Goal: Task Accomplishment & Management: Manage account settings

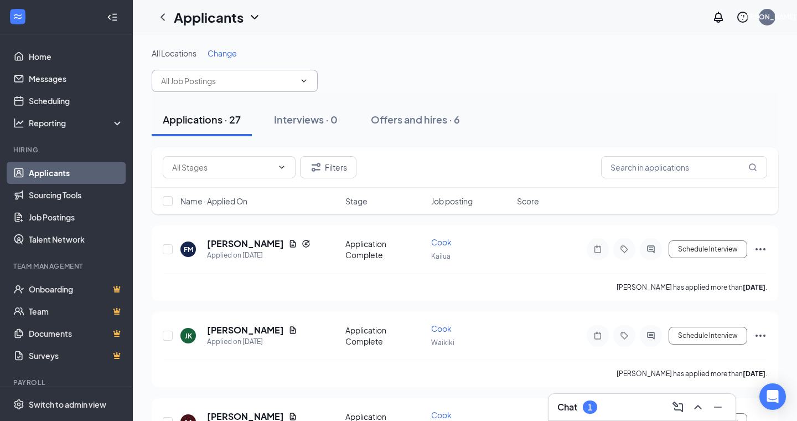
click at [219, 81] on input "text" at bounding box center [228, 81] width 134 height 12
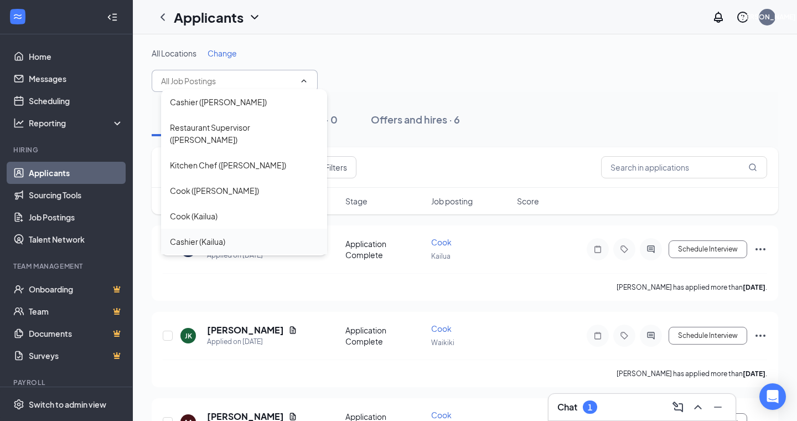
click at [204, 235] on div "Cashier (Kailua)" at bounding box center [197, 241] width 55 height 12
type input "Cashier (Kailua)"
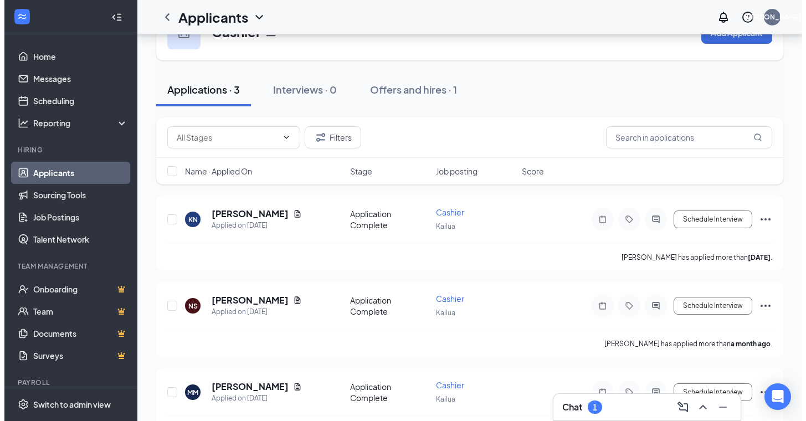
scroll to position [79, 0]
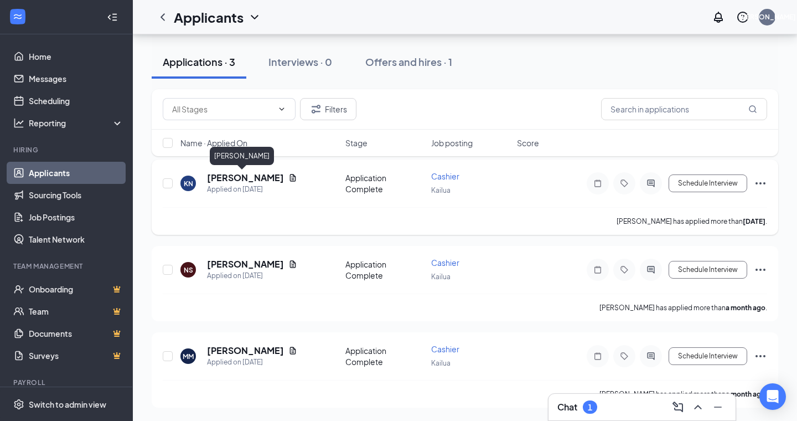
click at [231, 181] on h5 "[PERSON_NAME]" at bounding box center [245, 178] width 77 height 12
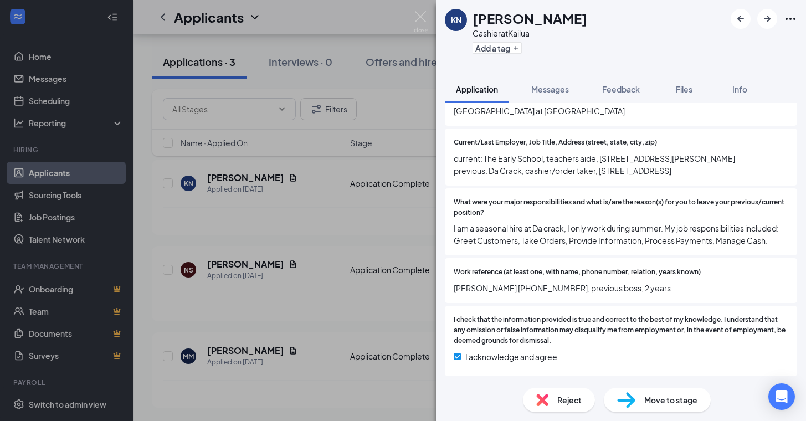
scroll to position [978, 0]
click at [675, 90] on div "Files" at bounding box center [684, 89] width 22 height 11
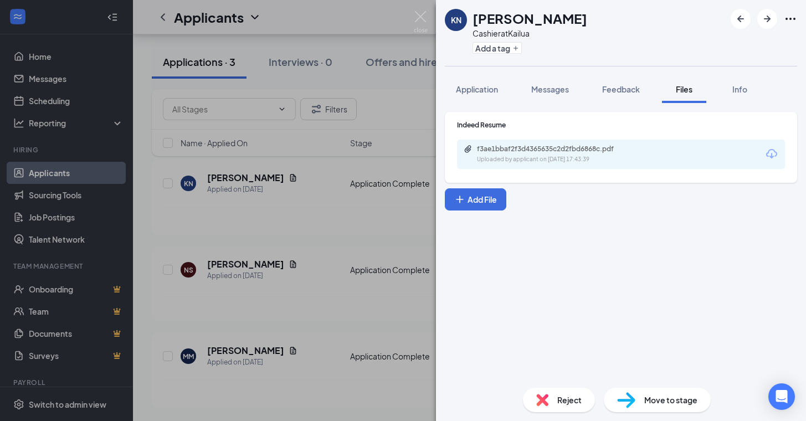
click at [590, 143] on div "f3ae1bbaf2f3d4365635c2d2fbd6868c.pdf Uploaded by applicant on [DATE] 17:43:39" at bounding box center [621, 154] width 328 height 29
click at [778, 155] on div "f3ae1bbaf2f3d4365635c2d2fbd6868c.pdf Uploaded by applicant on [DATE] 17:43:39" at bounding box center [621, 154] width 328 height 29
click at [772, 154] on icon "Download" at bounding box center [771, 153] width 13 height 13
click at [414, 28] on img at bounding box center [421, 22] width 14 height 22
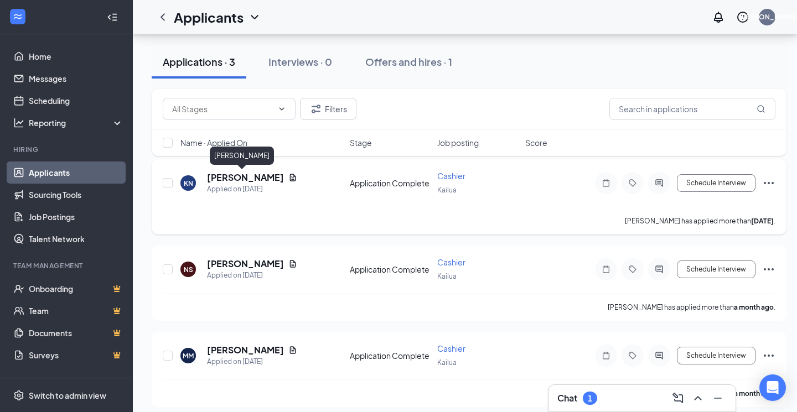
click at [220, 176] on h5 "[PERSON_NAME]" at bounding box center [245, 178] width 77 height 12
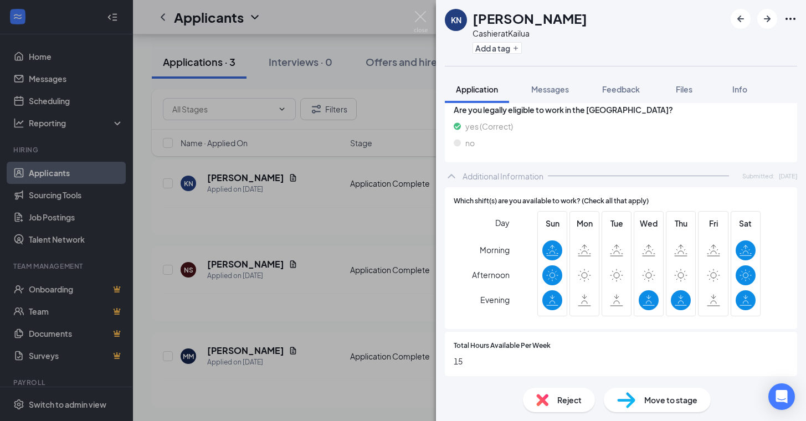
scroll to position [396, 0]
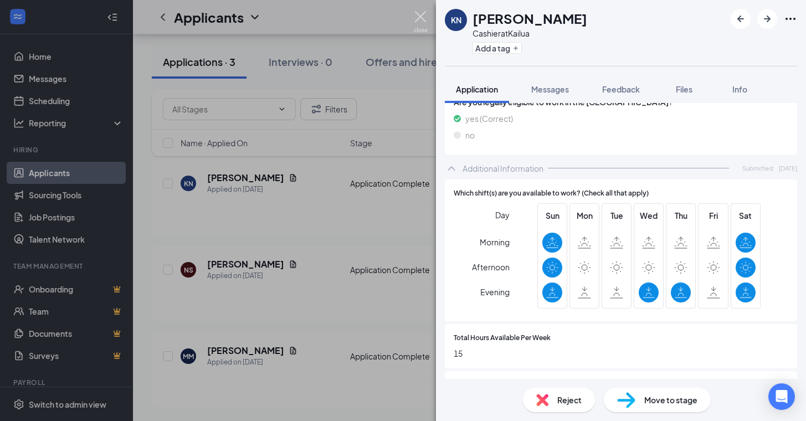
click at [426, 19] on img at bounding box center [421, 22] width 14 height 22
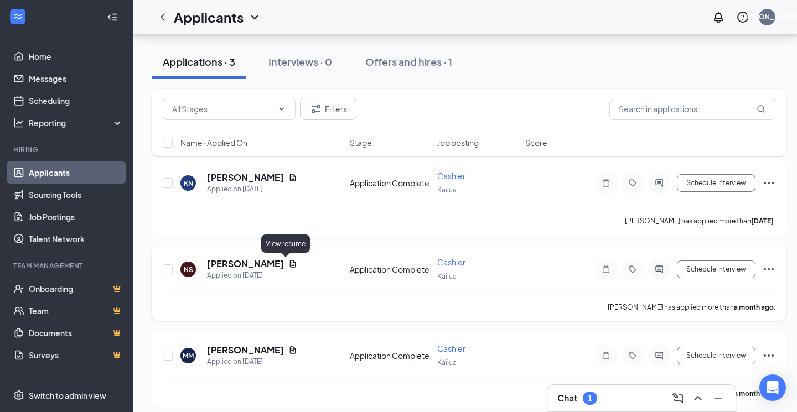
click at [290, 262] on icon "Document" at bounding box center [293, 263] width 6 height 7
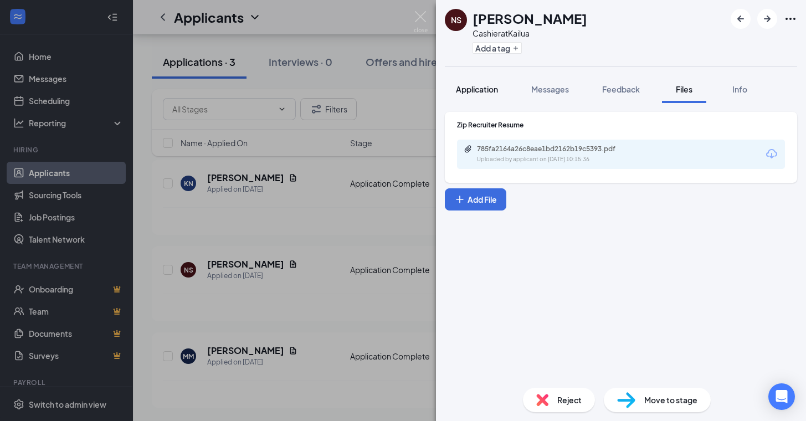
click at [484, 87] on span "Application" at bounding box center [477, 89] width 42 height 10
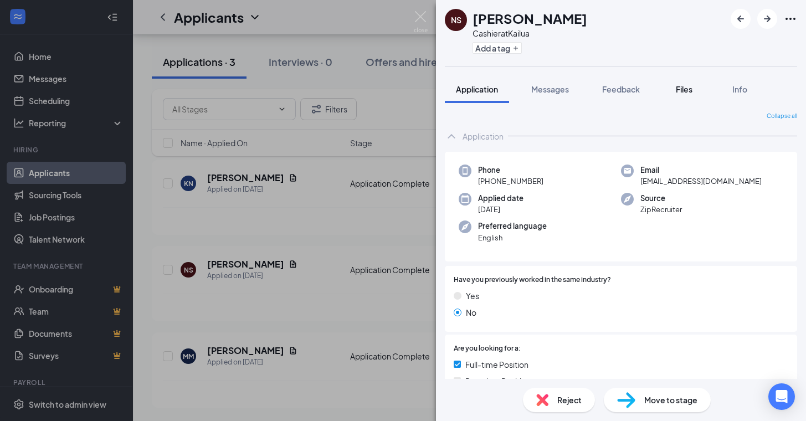
click at [682, 91] on span "Files" at bounding box center [683, 89] width 17 height 10
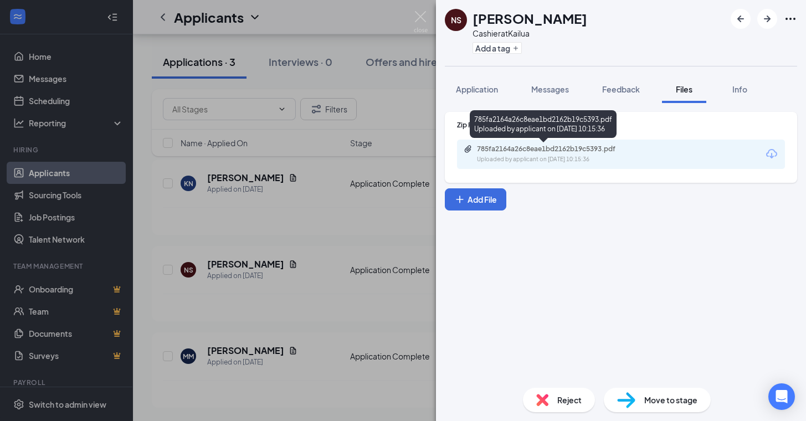
click at [567, 149] on div "785fa2164a26c8eae1bd2162b19c5393.pdf" at bounding box center [554, 149] width 155 height 9
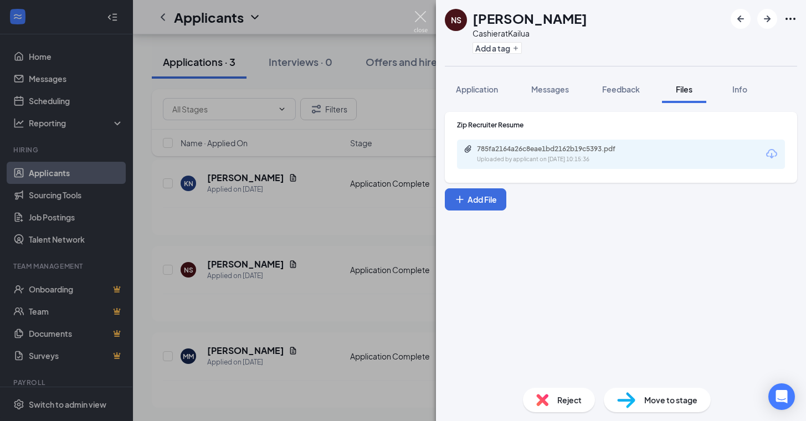
click at [420, 17] on img at bounding box center [421, 22] width 14 height 22
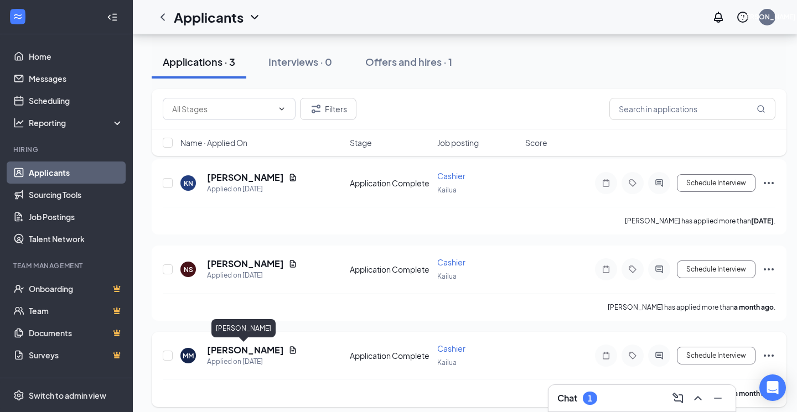
click at [237, 350] on h5 "[PERSON_NAME]" at bounding box center [245, 350] width 77 height 12
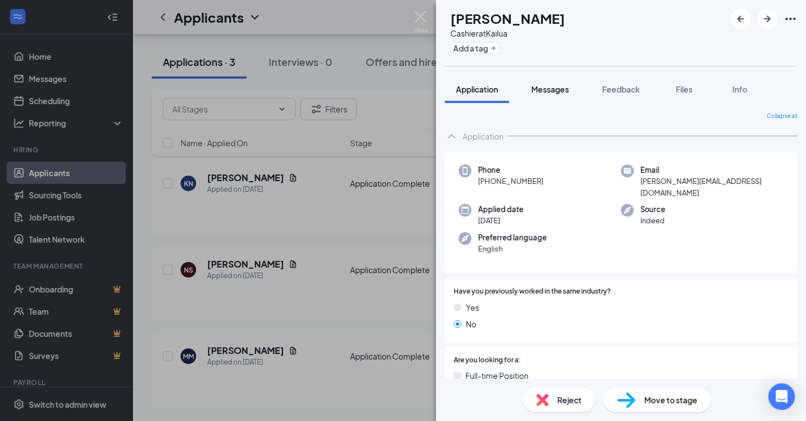
click at [545, 89] on span "Messages" at bounding box center [550, 89] width 38 height 10
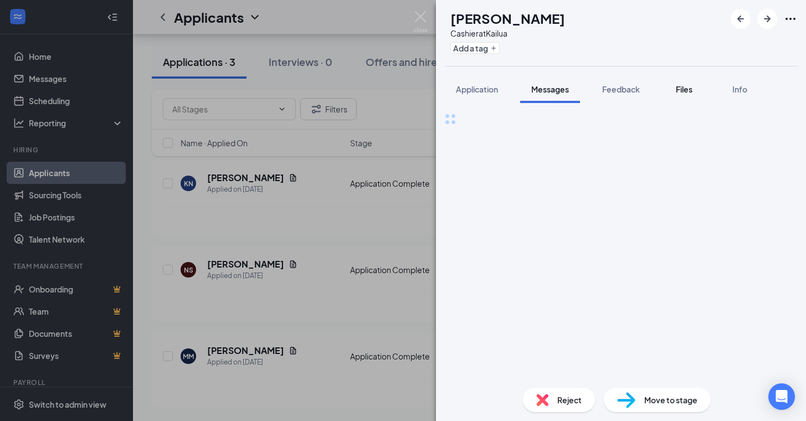
click at [678, 86] on span "Files" at bounding box center [683, 89] width 17 height 10
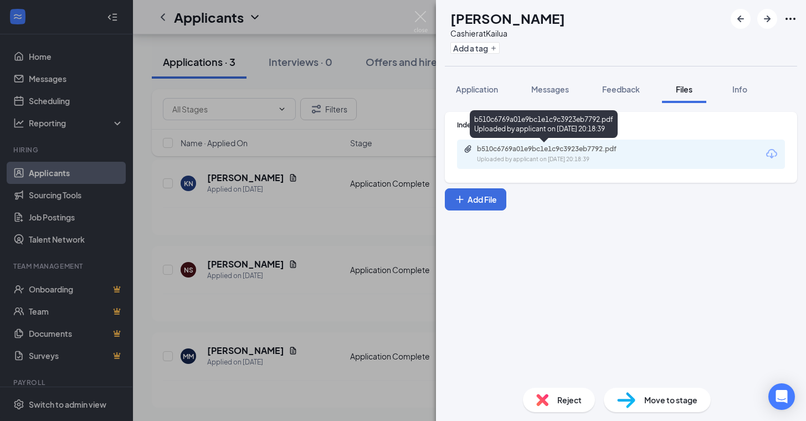
click at [616, 150] on div "b510c6769a01e9bc1e1c9c3923eb7792.pdf" at bounding box center [554, 149] width 155 height 9
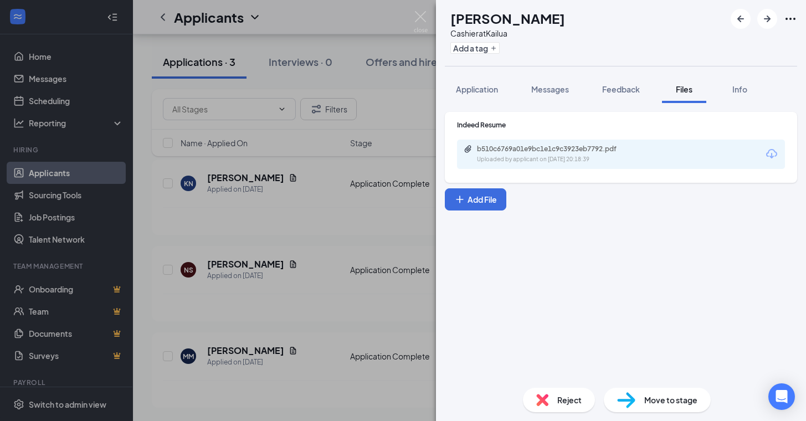
click at [789, 16] on icon "Ellipses" at bounding box center [789, 18] width 13 height 13
click at [410, 19] on div "MM [PERSON_NAME] at Kailua Add a tag Application Messages Feedback Files Info I…" at bounding box center [403, 210] width 806 height 421
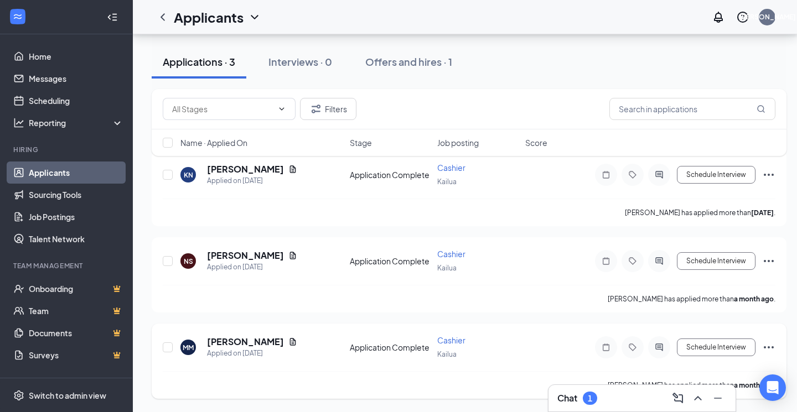
scroll to position [87, 0]
click at [771, 347] on icon "Ellipses" at bounding box center [768, 347] width 13 height 13
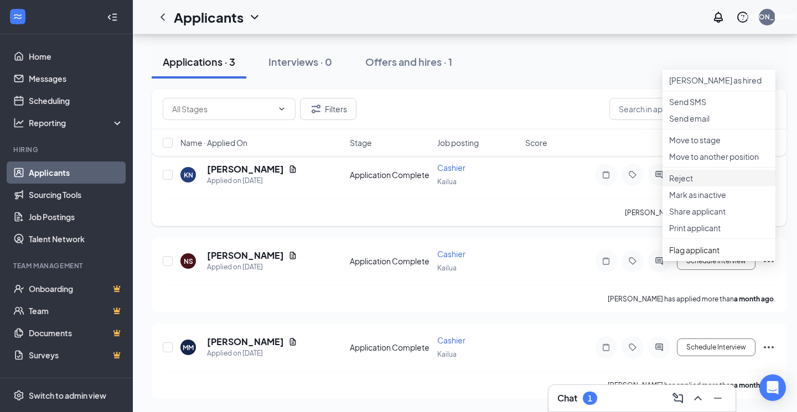
click at [684, 184] on p "Reject" at bounding box center [719, 178] width 100 height 11
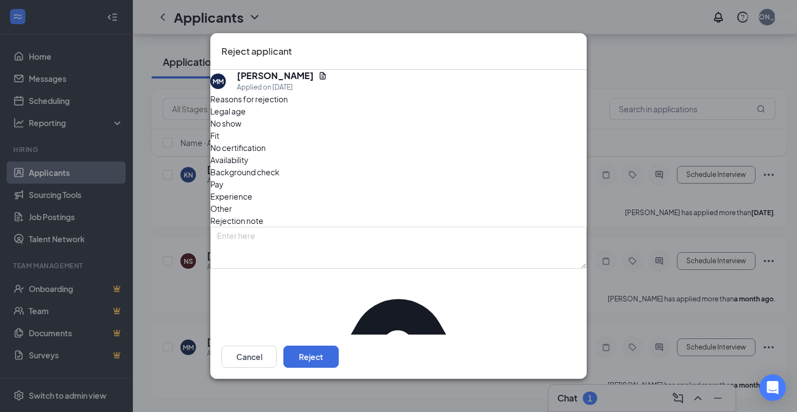
click at [239, 117] on span "Legal age" at bounding box center [227, 111] width 35 height 12
click at [246, 117] on span "Legal age" at bounding box center [227, 111] width 35 height 12
click at [339, 360] on button "Reject" at bounding box center [310, 357] width 55 height 22
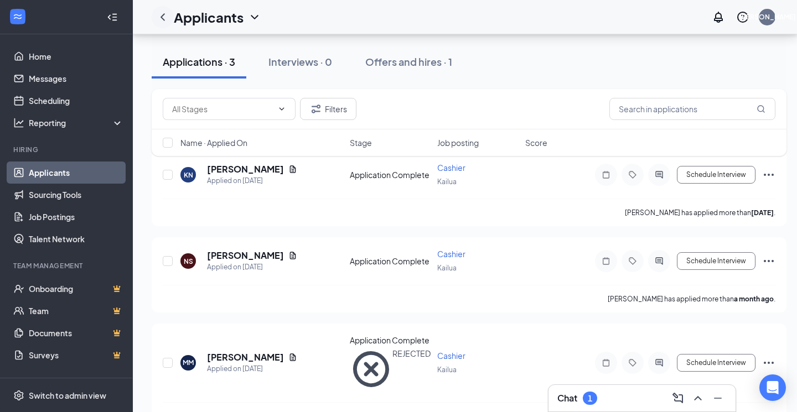
click at [166, 25] on div at bounding box center [163, 17] width 22 height 22
click at [164, 15] on icon "ChevronLeft" at bounding box center [162, 17] width 13 height 13
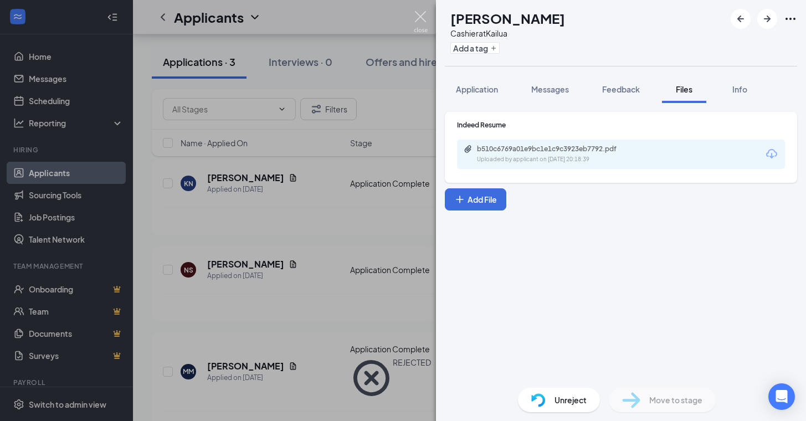
click at [415, 14] on img at bounding box center [421, 22] width 14 height 22
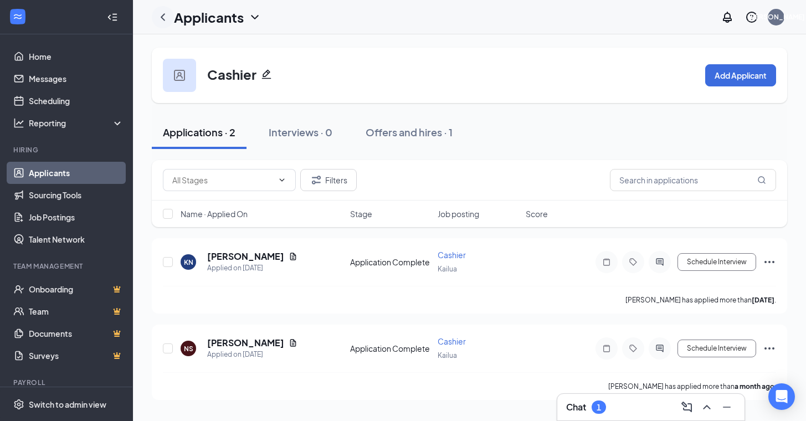
click at [168, 18] on icon "ChevronLeft" at bounding box center [162, 17] width 13 height 13
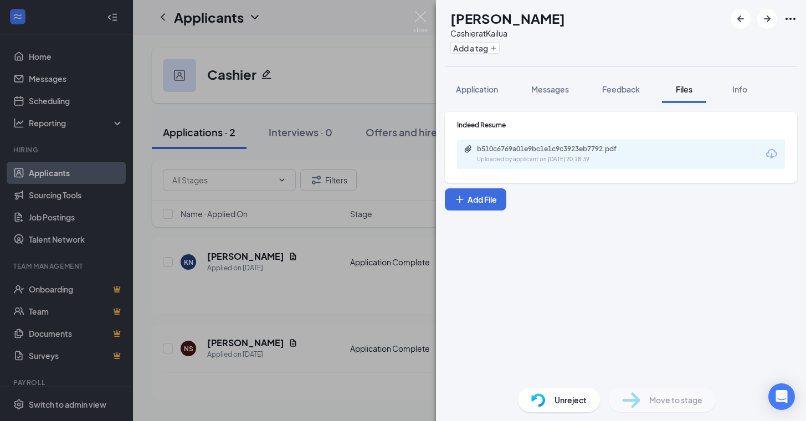
click at [244, 117] on div "MM [PERSON_NAME] at Kailua Add a tag Application Messages Feedback Files Info I…" at bounding box center [403, 210] width 806 height 421
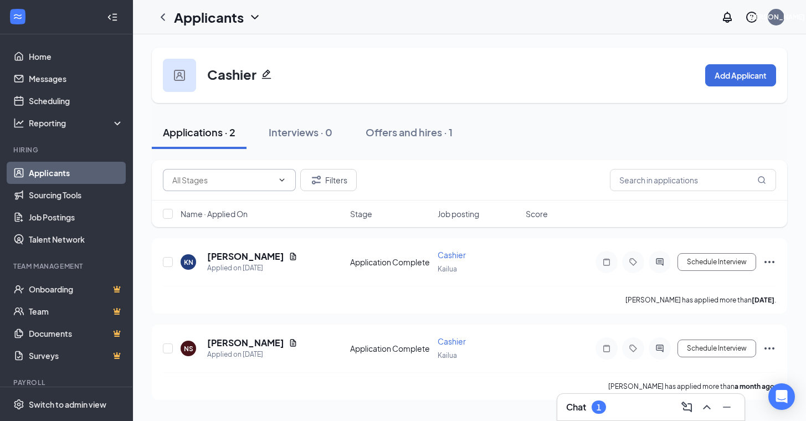
click at [195, 174] on input "text" at bounding box center [222, 180] width 101 height 12
click at [55, 172] on link "Applicants" at bounding box center [76, 173] width 95 height 22
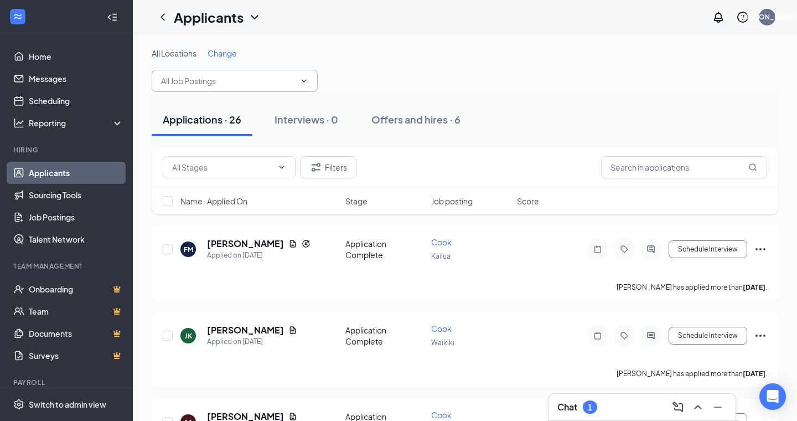
click at [243, 76] on input "text" at bounding box center [228, 81] width 134 height 12
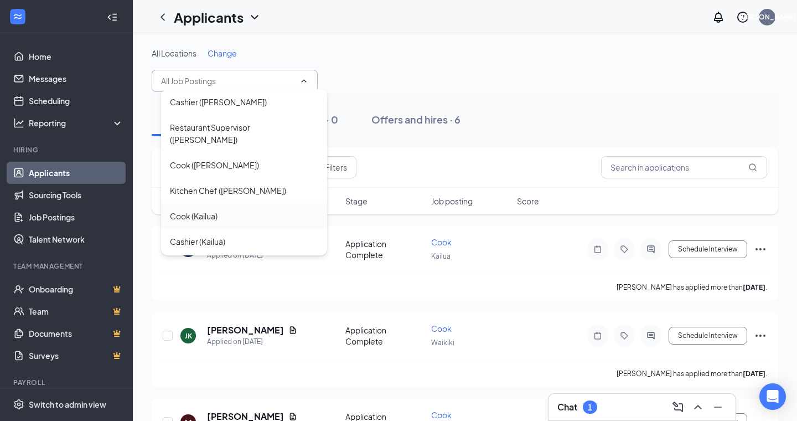
click at [193, 213] on div "Cook (Kailua)" at bounding box center [244, 215] width 166 height 25
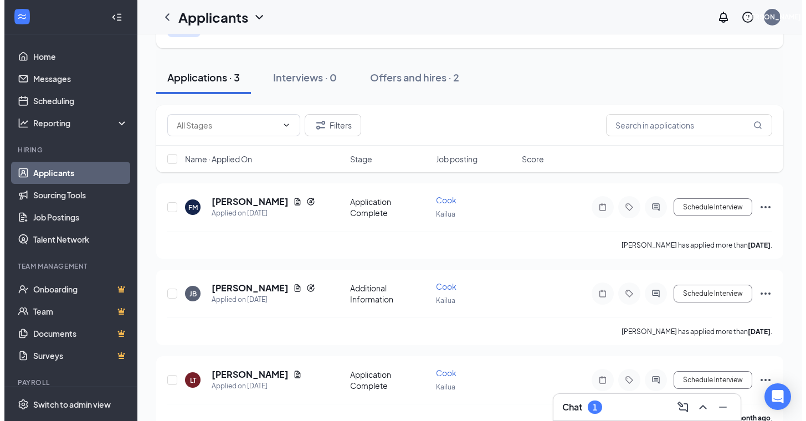
scroll to position [79, 0]
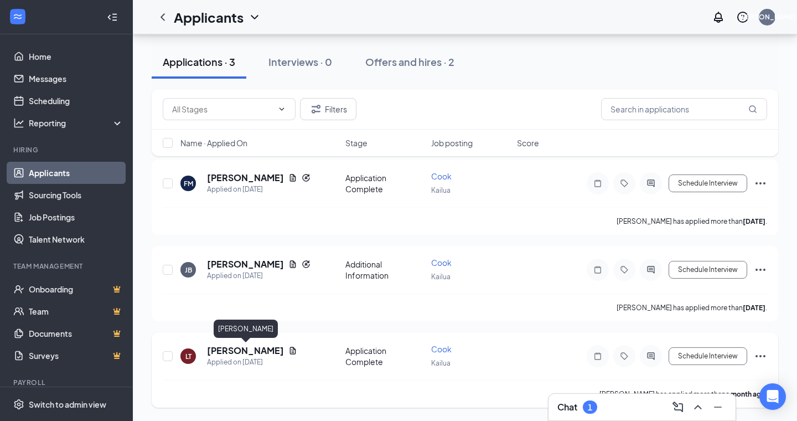
click at [255, 351] on h5 "[PERSON_NAME]" at bounding box center [245, 350] width 77 height 12
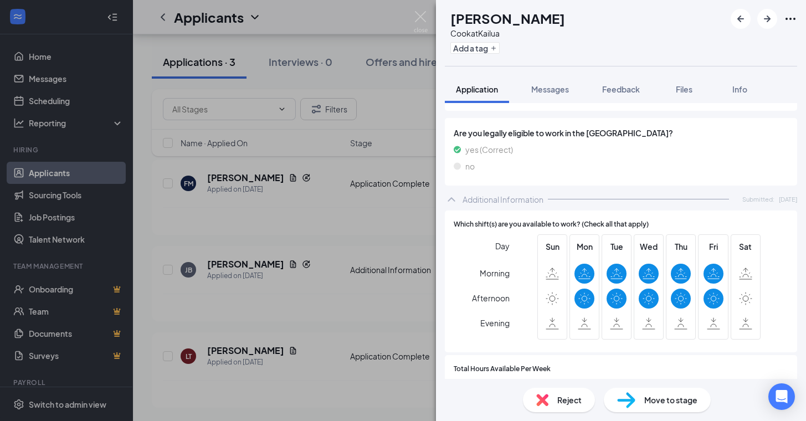
scroll to position [370, 0]
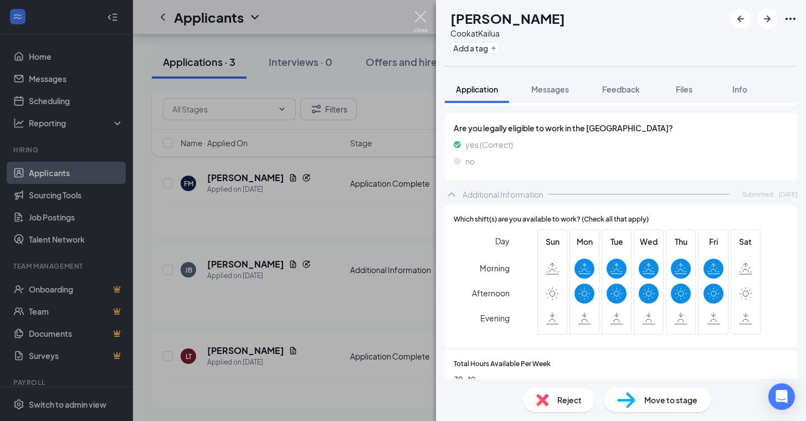
click at [425, 19] on img at bounding box center [421, 22] width 14 height 22
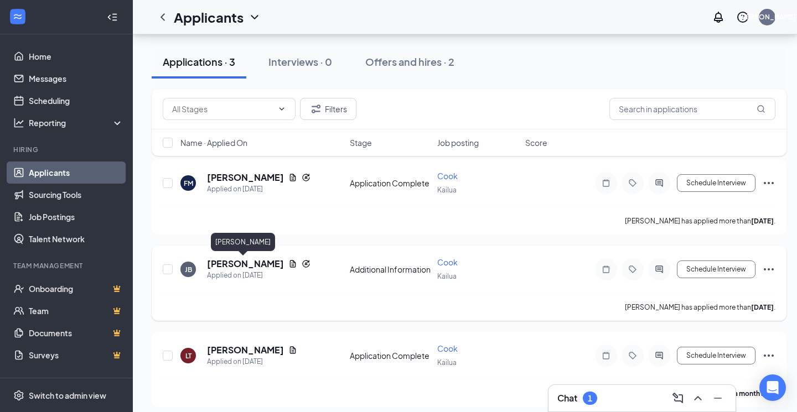
click at [257, 267] on h5 "[PERSON_NAME]" at bounding box center [245, 264] width 77 height 12
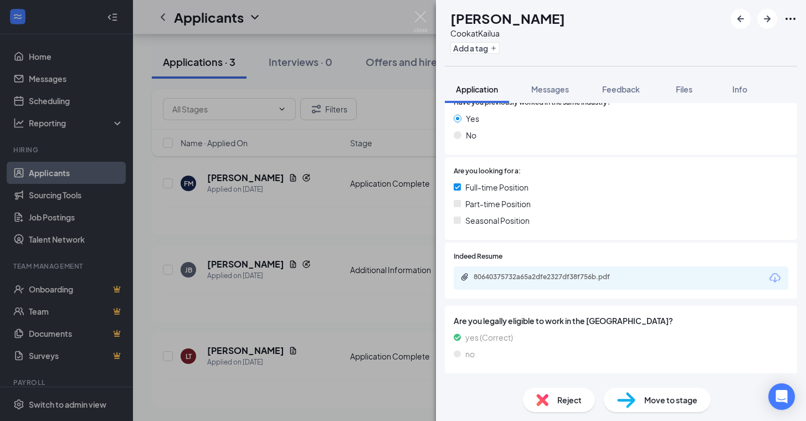
scroll to position [224, 0]
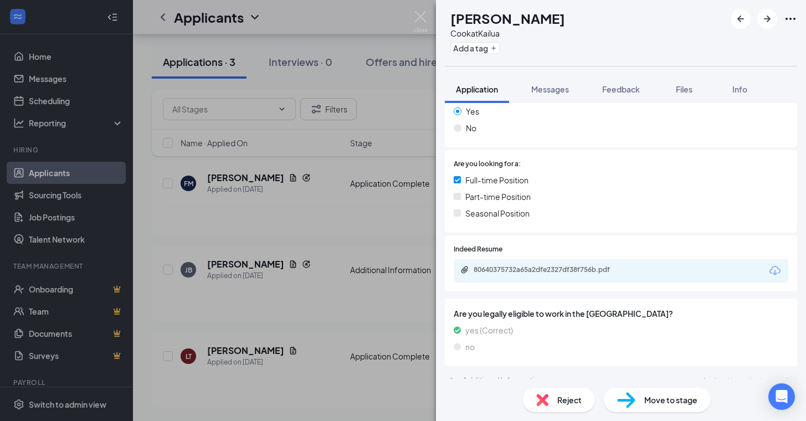
click at [715, 259] on div "80640375732a65a2dfe2327df38f756b.pdf" at bounding box center [620, 270] width 334 height 23
click at [765, 259] on div "80640375732a65a2dfe2327df38f756b.pdf" at bounding box center [620, 270] width 334 height 23
click at [768, 264] on icon "Download" at bounding box center [774, 270] width 13 height 13
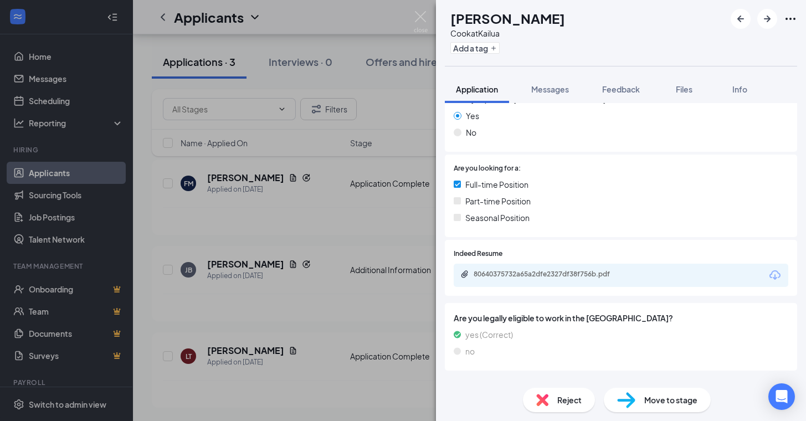
click at [427, 16] on img at bounding box center [421, 22] width 14 height 22
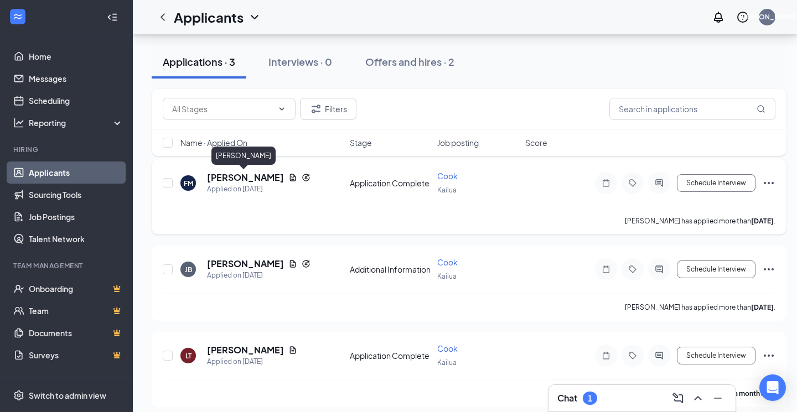
click at [248, 181] on h5 "[PERSON_NAME]" at bounding box center [245, 178] width 77 height 12
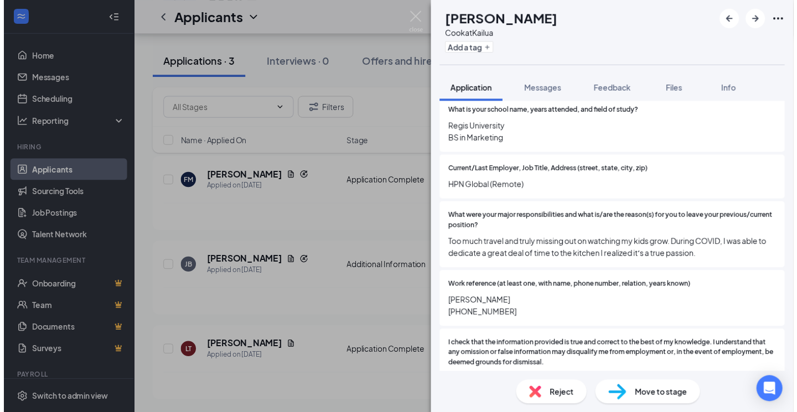
scroll to position [1009, 0]
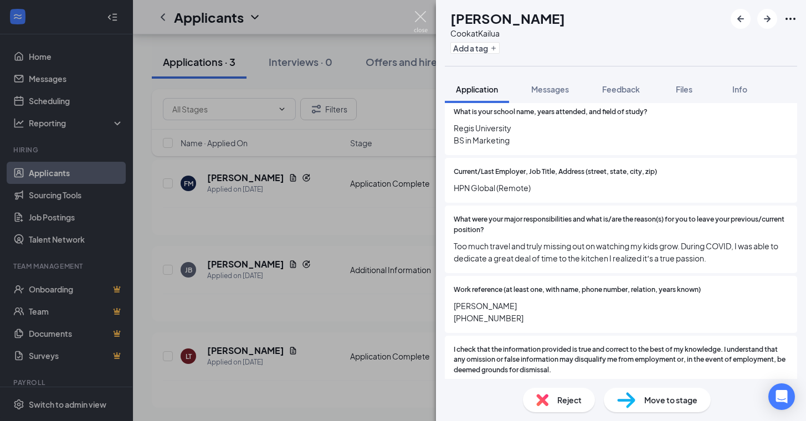
click at [424, 19] on img at bounding box center [421, 22] width 14 height 22
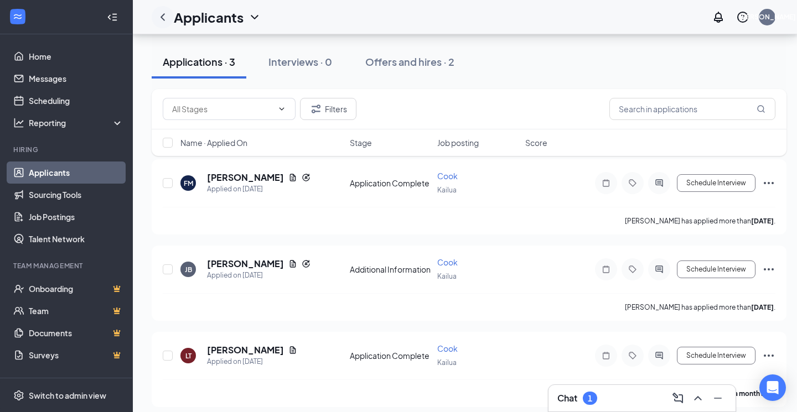
click at [161, 20] on icon "ChevronLeft" at bounding box center [162, 17] width 13 height 13
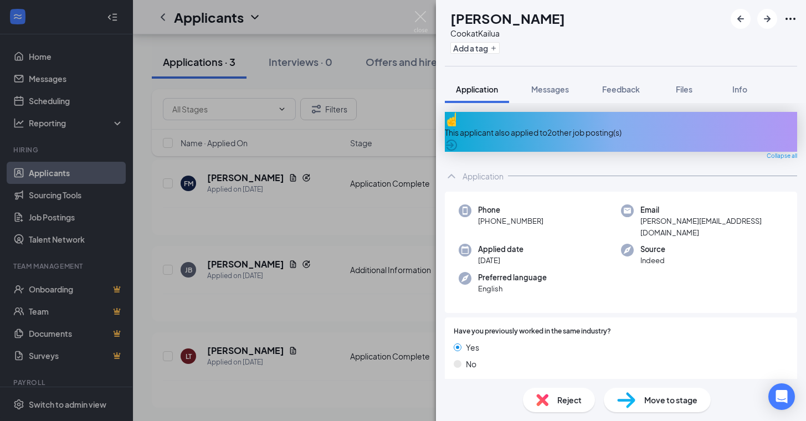
click at [425, 18] on img at bounding box center [421, 22] width 14 height 22
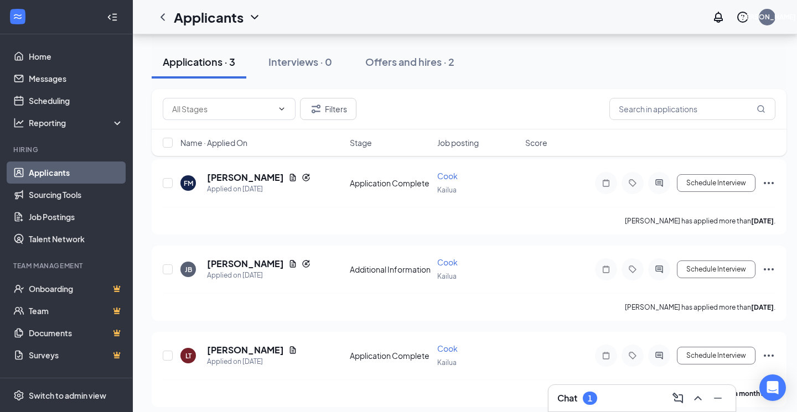
click at [51, 168] on link "Applicants" at bounding box center [76, 173] width 95 height 22
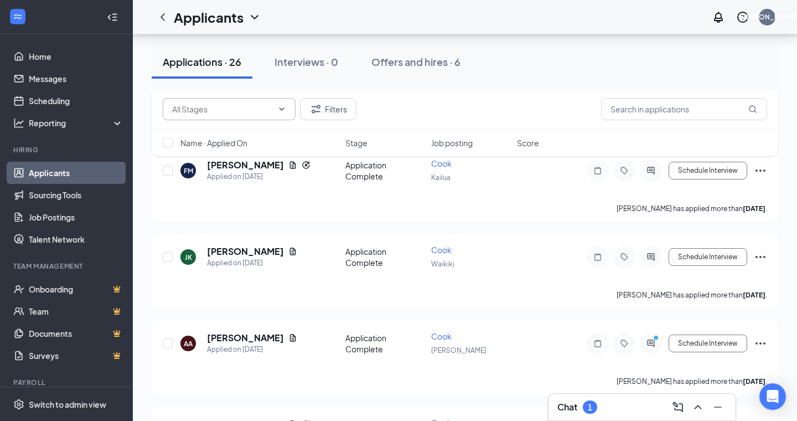
click at [258, 108] on input "text" at bounding box center [222, 109] width 101 height 12
click at [394, 107] on div "Additional Information (6) Application Complete (20) Filters" at bounding box center [465, 109] width 605 height 22
click at [195, 19] on h1 "Applicants" at bounding box center [209, 17] width 70 height 19
click at [43, 167] on link "Applicants" at bounding box center [76, 173] width 95 height 22
click at [47, 174] on link "Applicants" at bounding box center [76, 173] width 95 height 22
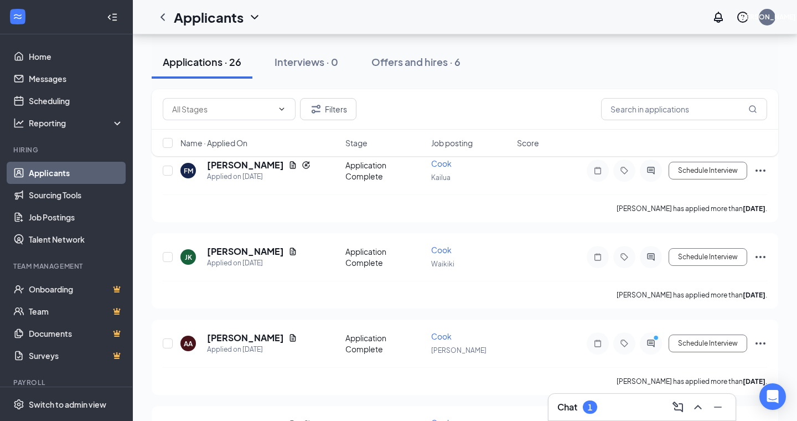
click at [80, 170] on link "Applicants" at bounding box center [76, 173] width 95 height 22
click at [59, 106] on link "Scheduling" at bounding box center [76, 101] width 95 height 22
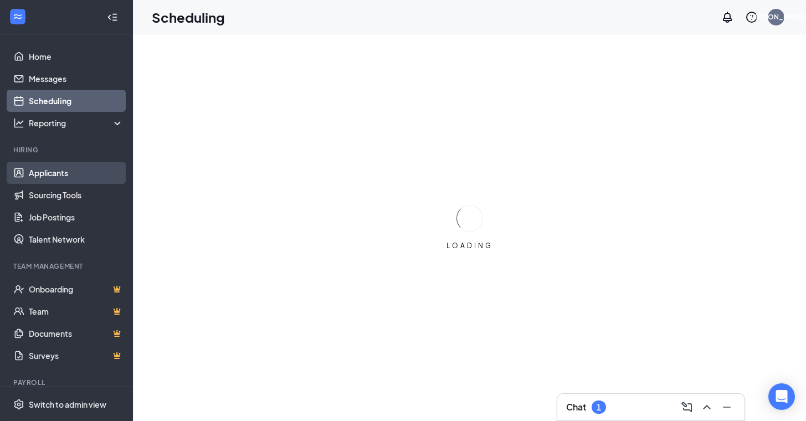
click at [37, 179] on link "Applicants" at bounding box center [76, 173] width 95 height 22
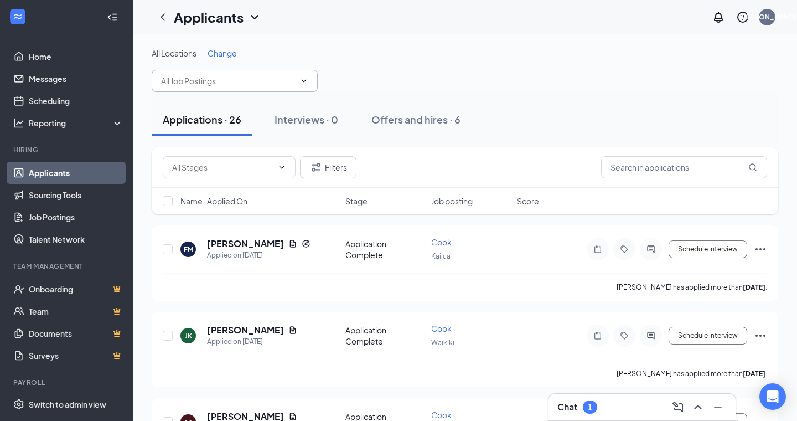
click at [233, 83] on input "text" at bounding box center [228, 81] width 134 height 12
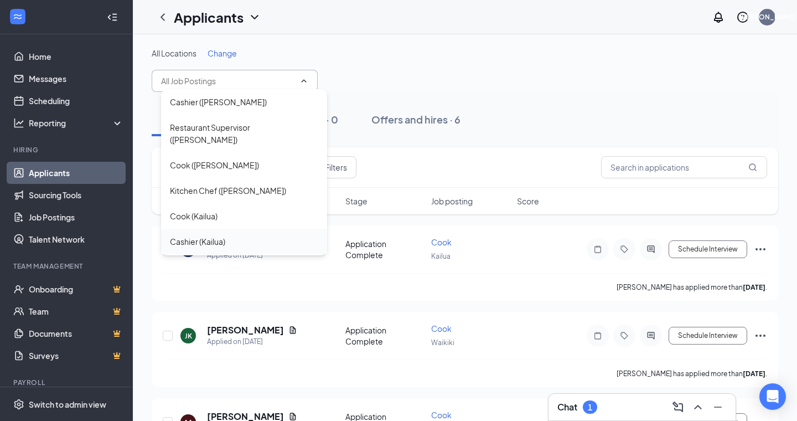
click at [189, 235] on div "Cashier (Kailua)" at bounding box center [197, 241] width 55 height 12
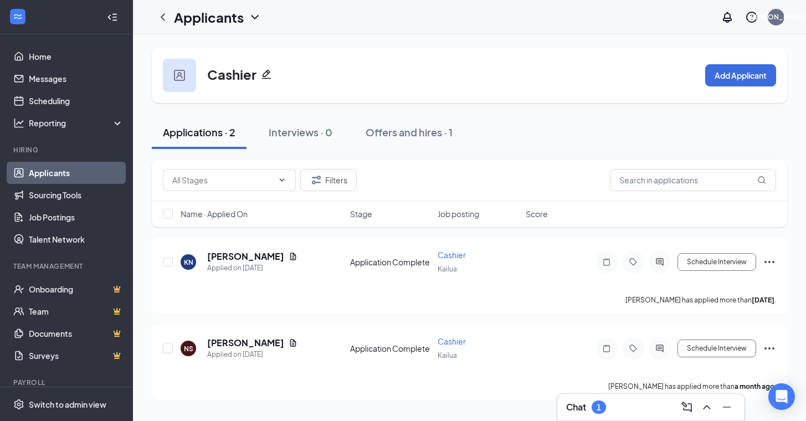
click at [797, 216] on div "Cashier Add Applicant Applications · 2 Interviews · 0 Offers and hires · 1 Filt…" at bounding box center [469, 223] width 673 height 379
click at [159, 19] on icon "ChevronLeft" at bounding box center [162, 17] width 13 height 13
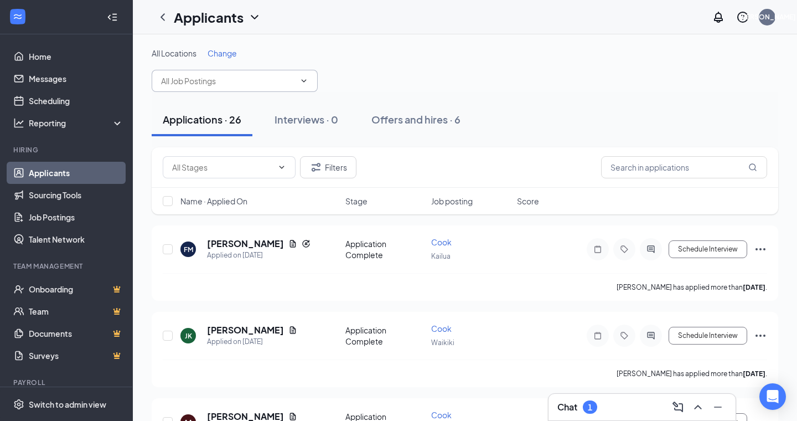
click at [184, 78] on input "text" at bounding box center [228, 81] width 134 height 12
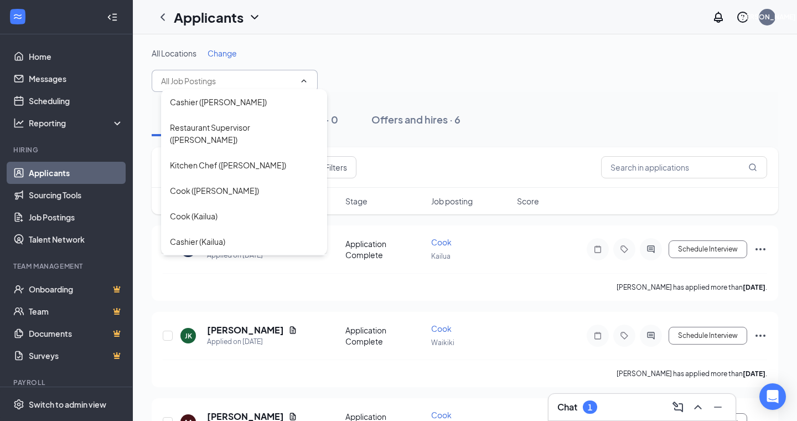
click at [198, 254] on div "Cook (Waikiki)" at bounding box center [244, 266] width 166 height 25
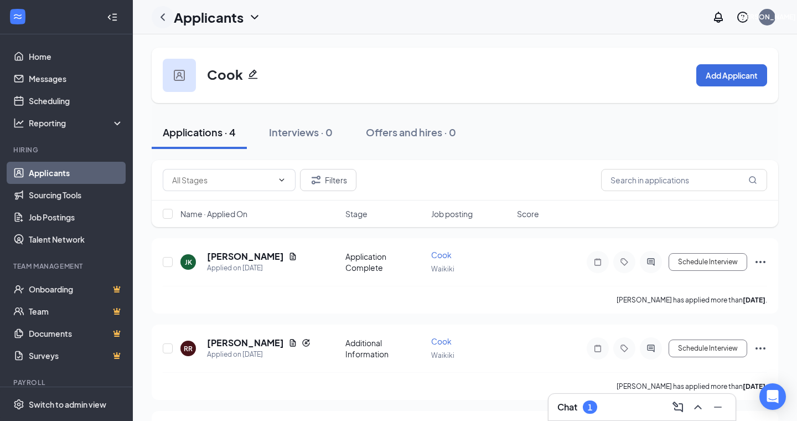
click at [162, 18] on icon "ChevronLeft" at bounding box center [162, 17] width 13 height 13
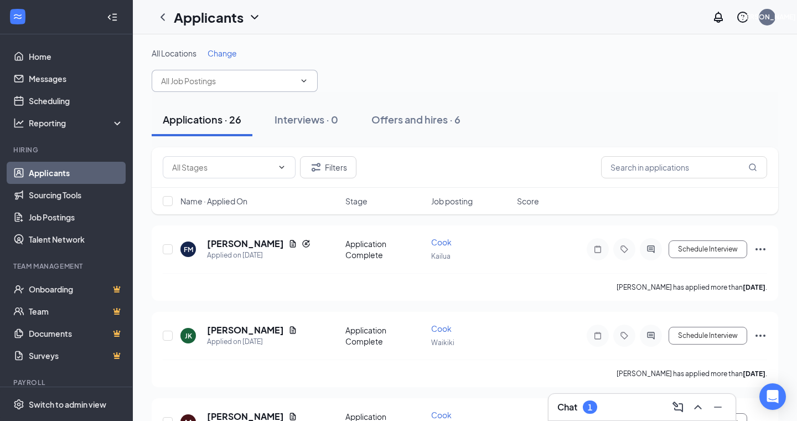
click at [185, 81] on input "text" at bounding box center [228, 81] width 134 height 12
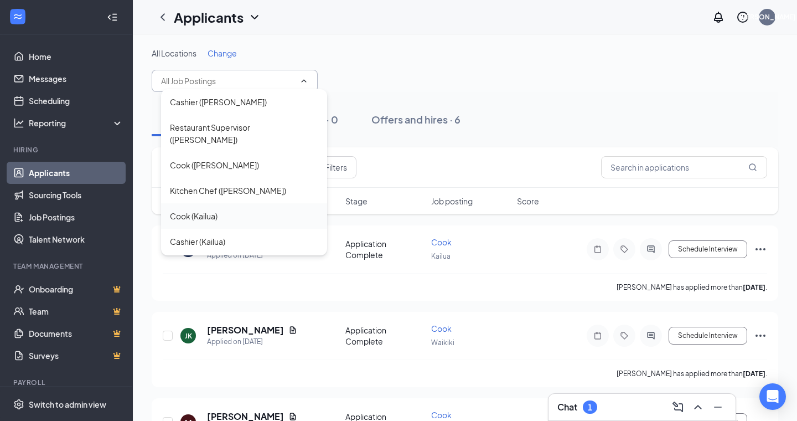
click at [200, 210] on div "Cook (Kailua)" at bounding box center [194, 216] width 48 height 12
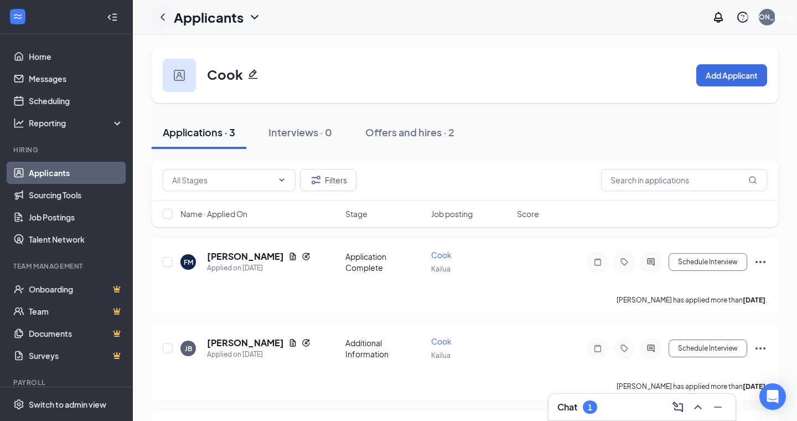
click at [164, 16] on icon "ChevronLeft" at bounding box center [162, 17] width 13 height 13
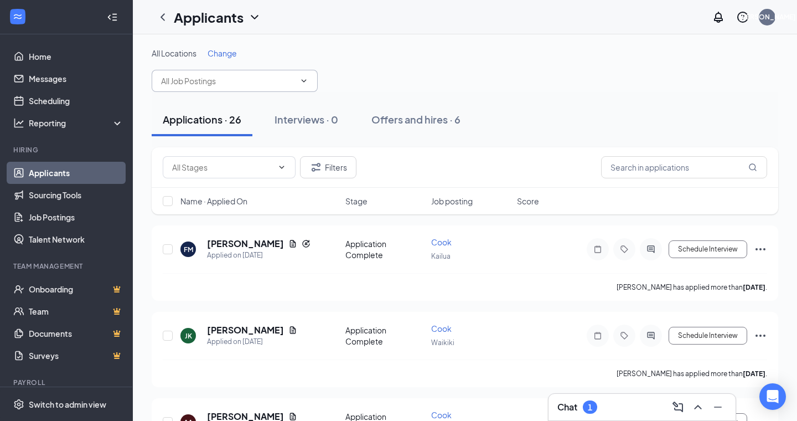
click at [205, 81] on input "text" at bounding box center [228, 81] width 134 height 12
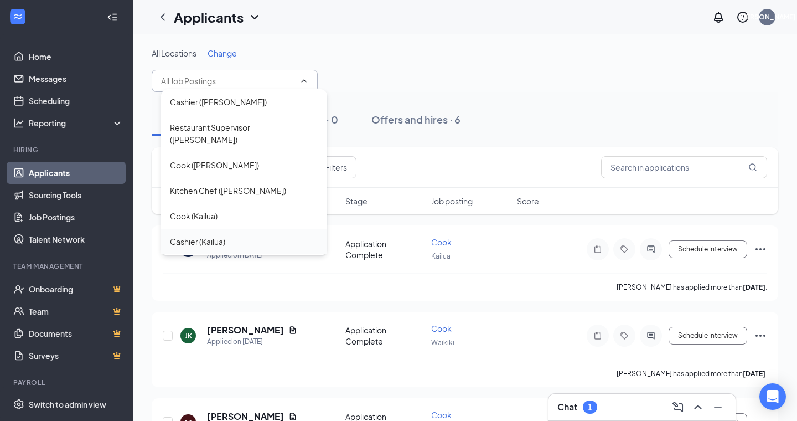
click at [203, 235] on div "Cashier (Kailua)" at bounding box center [197, 241] width 55 height 12
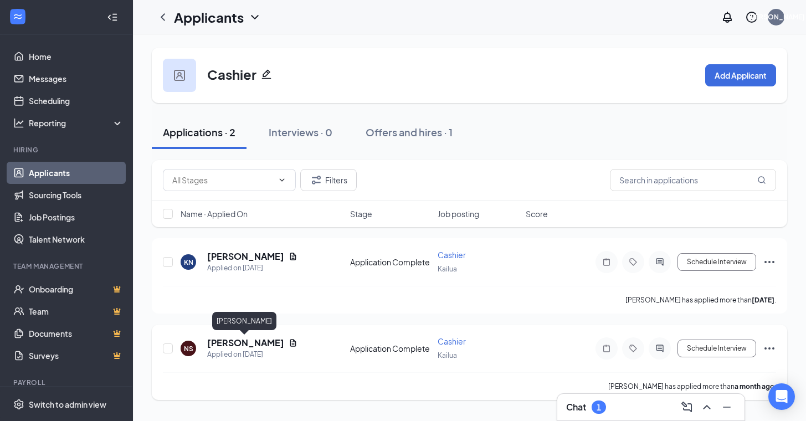
click at [256, 347] on h5 "[PERSON_NAME]" at bounding box center [245, 343] width 77 height 12
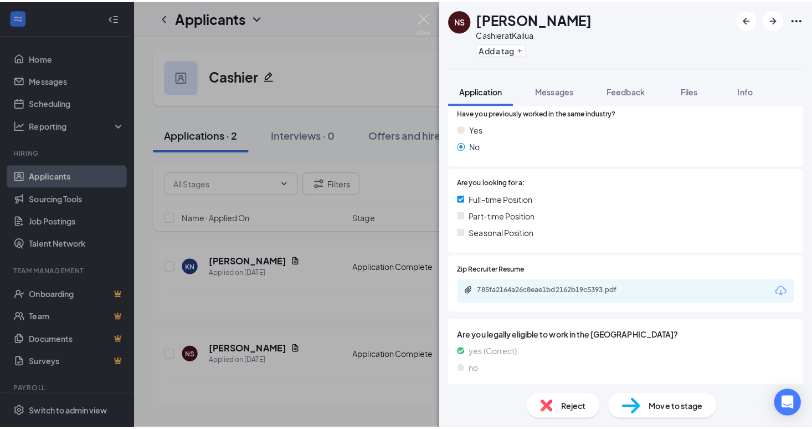
scroll to position [171, 0]
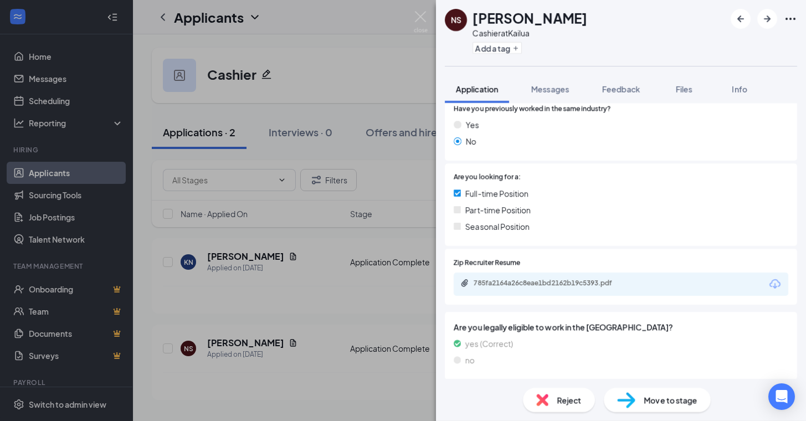
click at [768, 280] on icon "Download" at bounding box center [774, 283] width 13 height 13
click at [426, 14] on img at bounding box center [421, 22] width 14 height 22
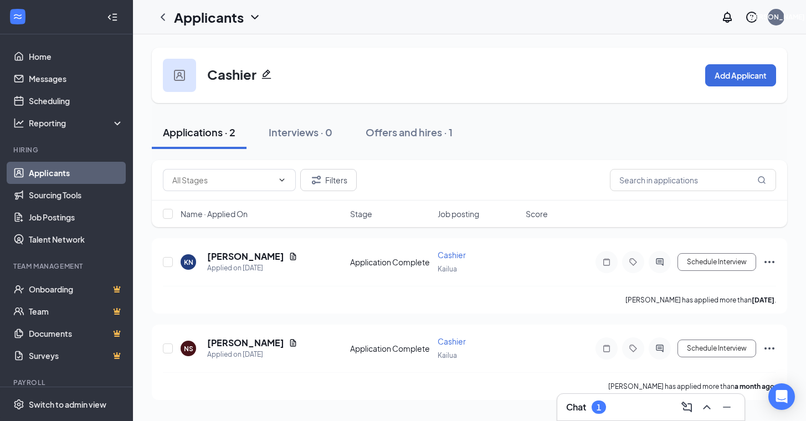
click at [37, 168] on link "Applicants" at bounding box center [76, 173] width 95 height 22
